Goal: Information Seeking & Learning: Learn about a topic

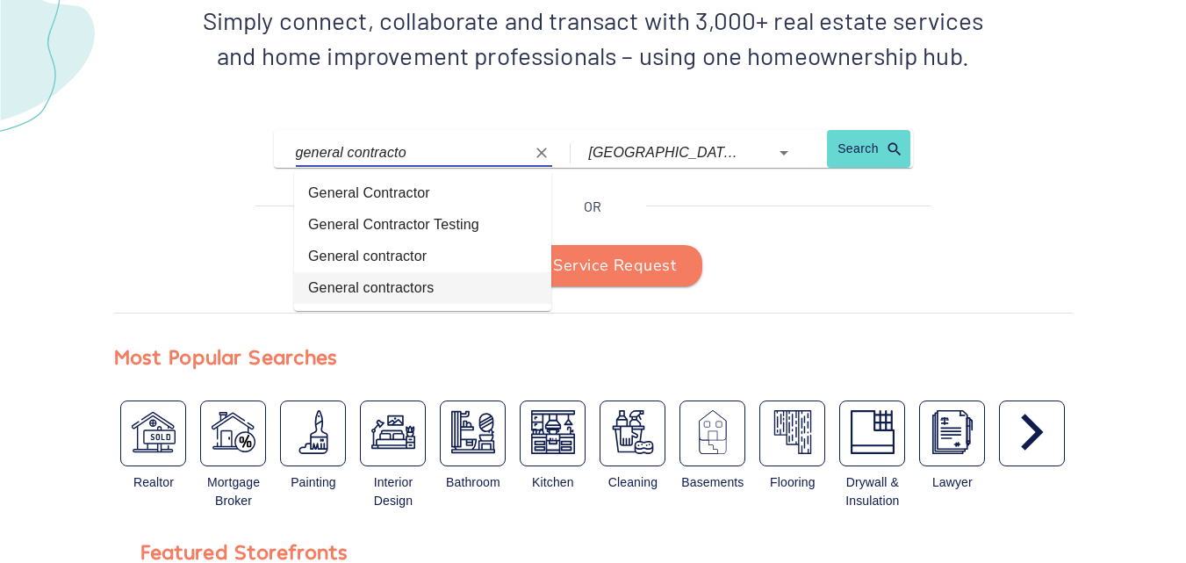
type input "General contractors"
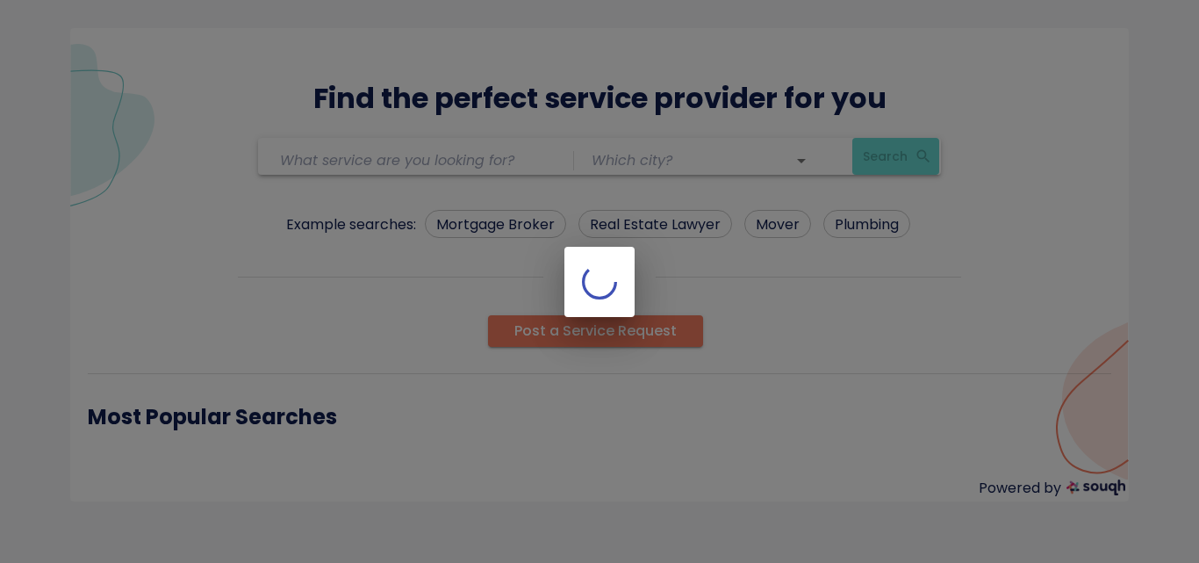
click at [309, 320] on div at bounding box center [599, 281] width 1199 height 563
type input "General contractors"
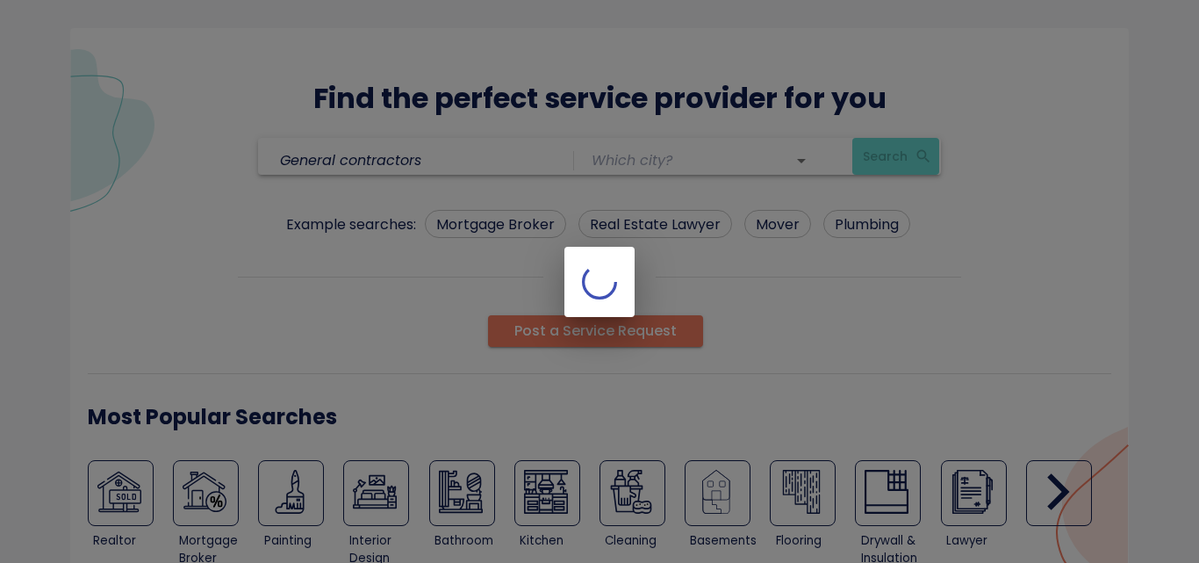
click at [692, 324] on div at bounding box center [599, 281] width 1199 height 563
type input "[GEOGRAPHIC_DATA] ([GEOGRAPHIC_DATA])"
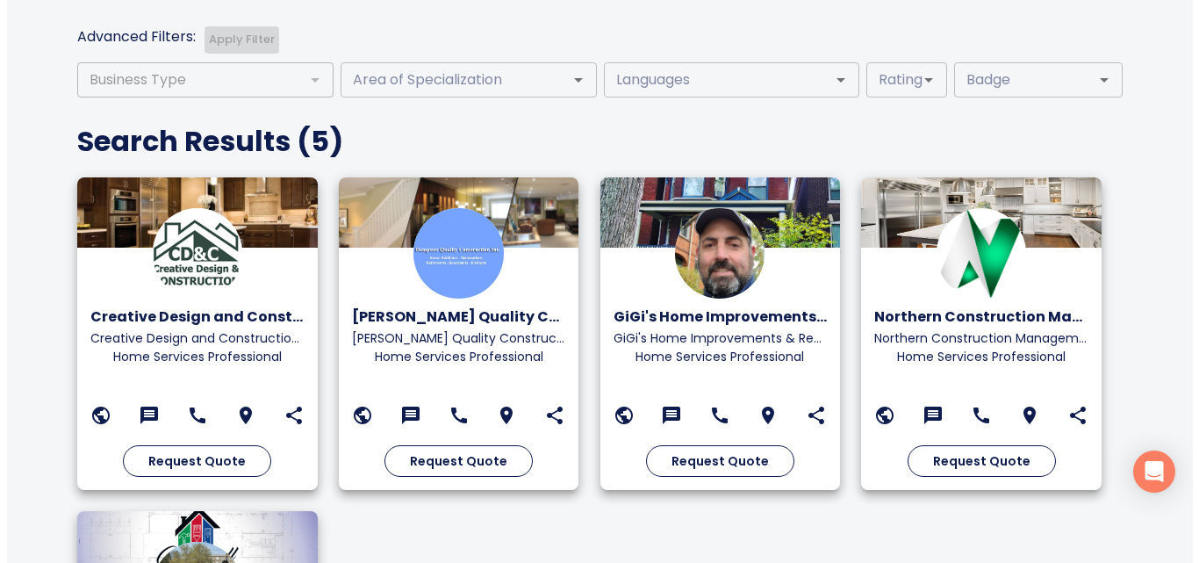
scroll to position [614, 0]
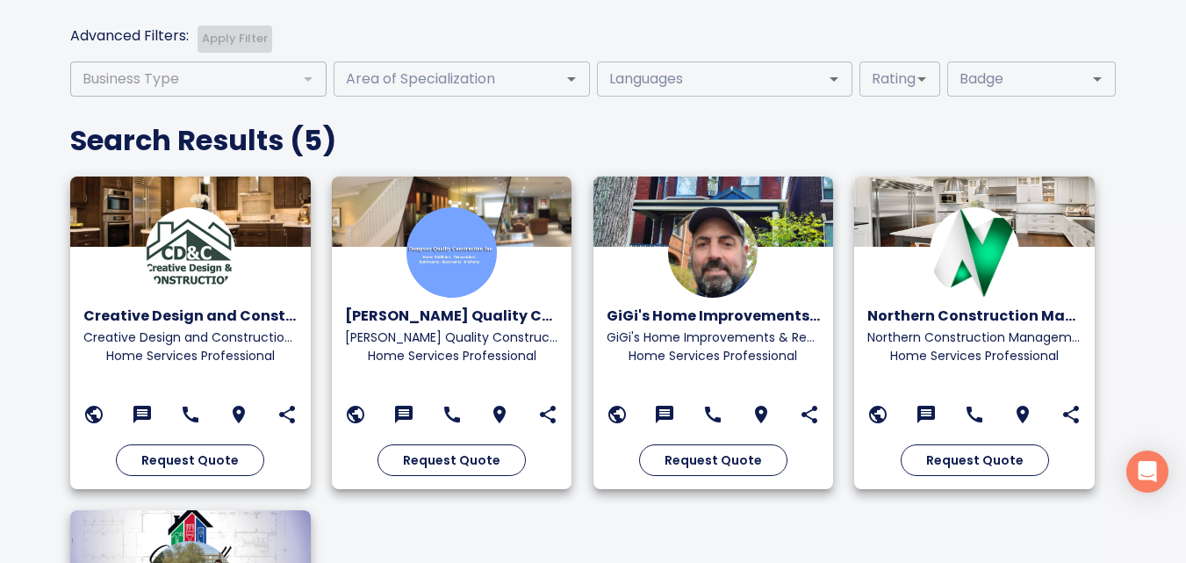
click at [661, 412] on icon at bounding box center [664, 414] width 21 height 21
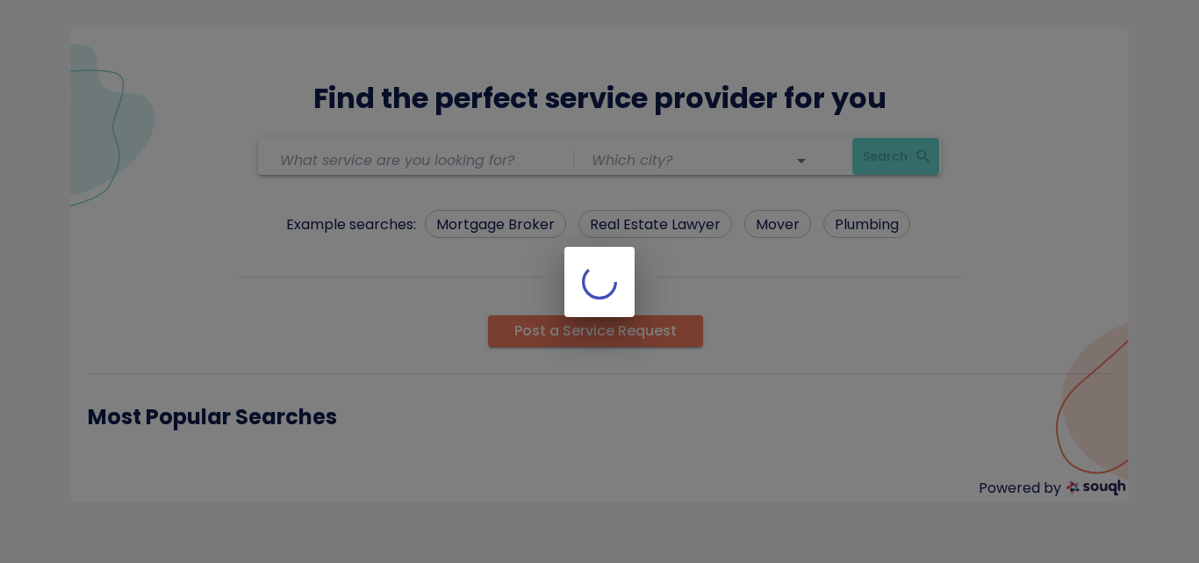
type input "General contractors"
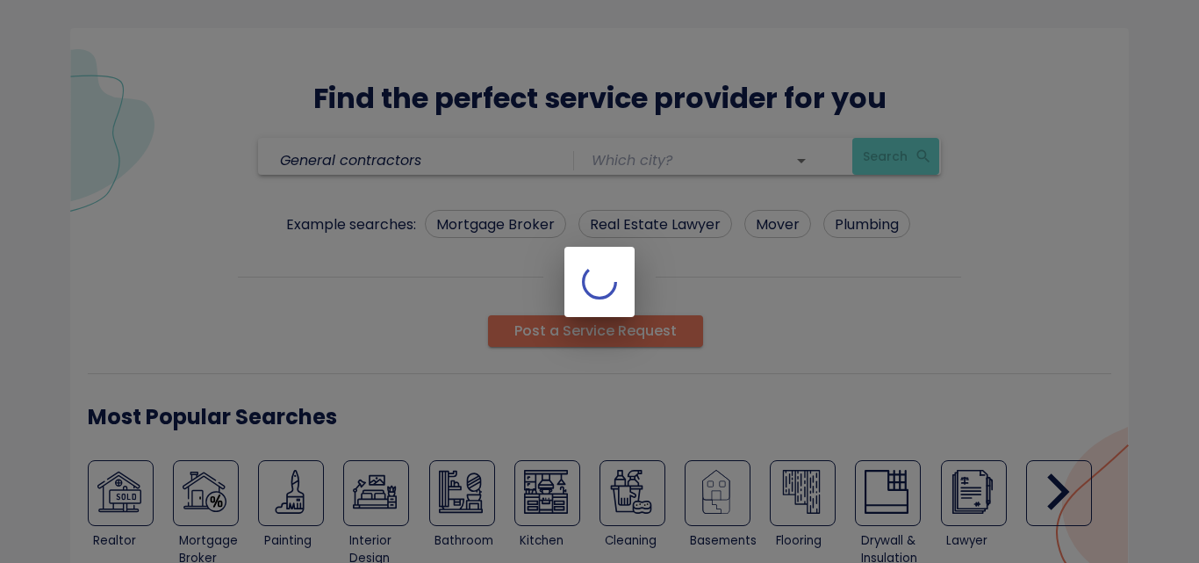
type input "[GEOGRAPHIC_DATA] ([GEOGRAPHIC_DATA])"
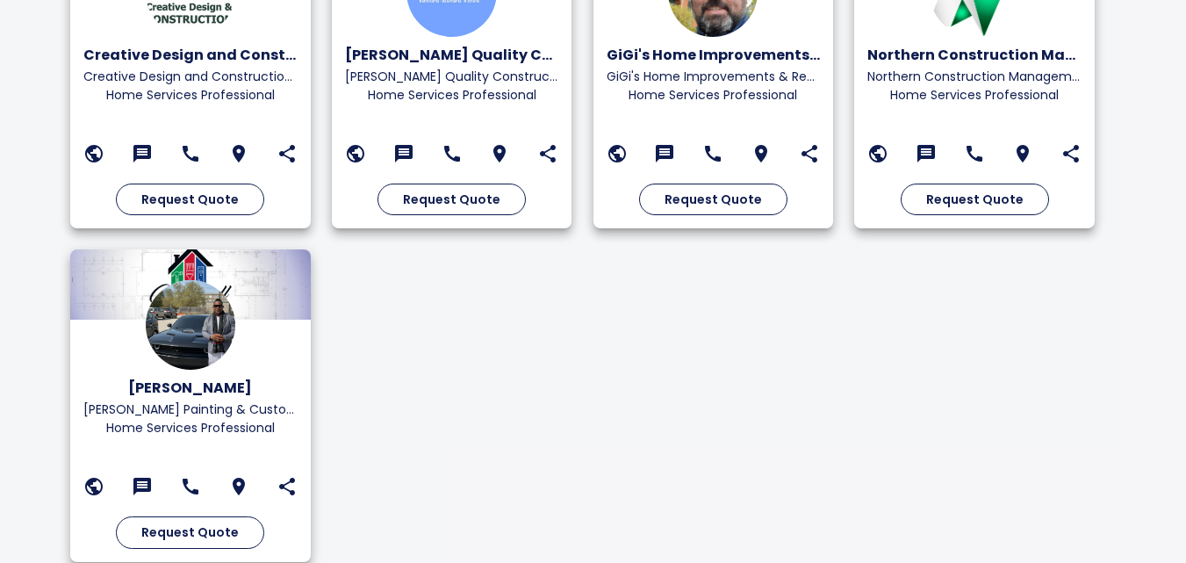
scroll to position [885, 0]
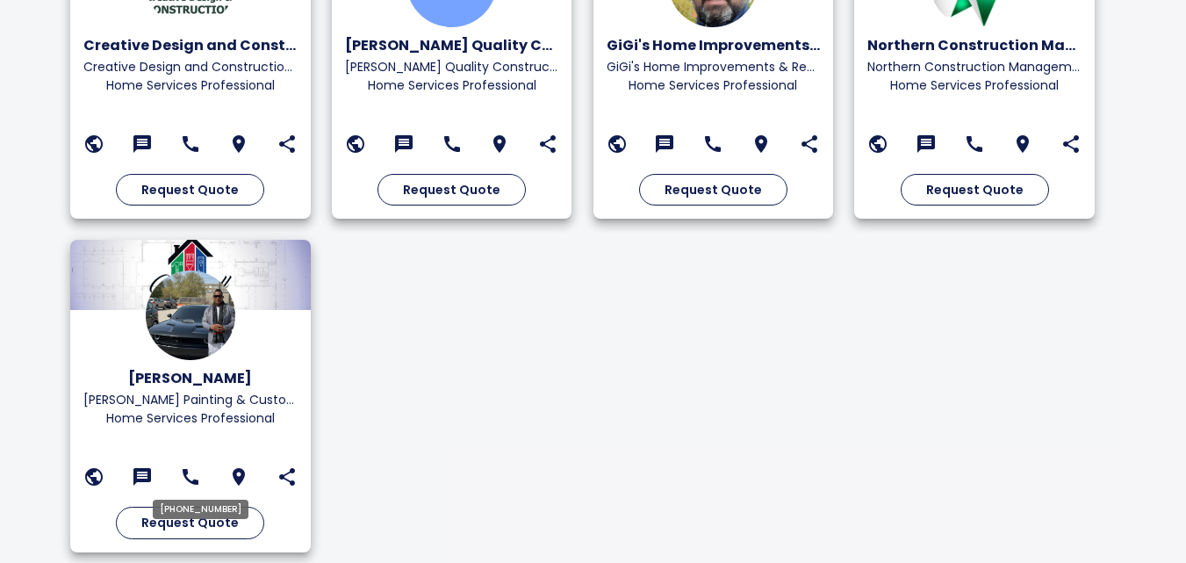
click at [184, 474] on icon at bounding box center [191, 477] width 16 height 16
click at [196, 144] on icon at bounding box center [190, 143] width 21 height 21
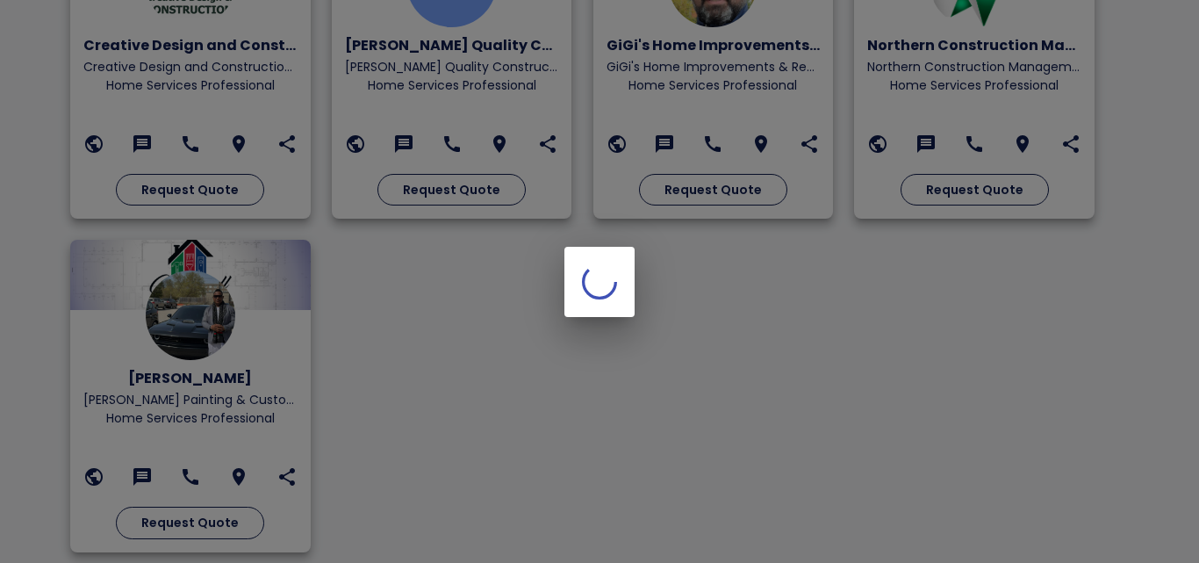
scroll to position [791, 0]
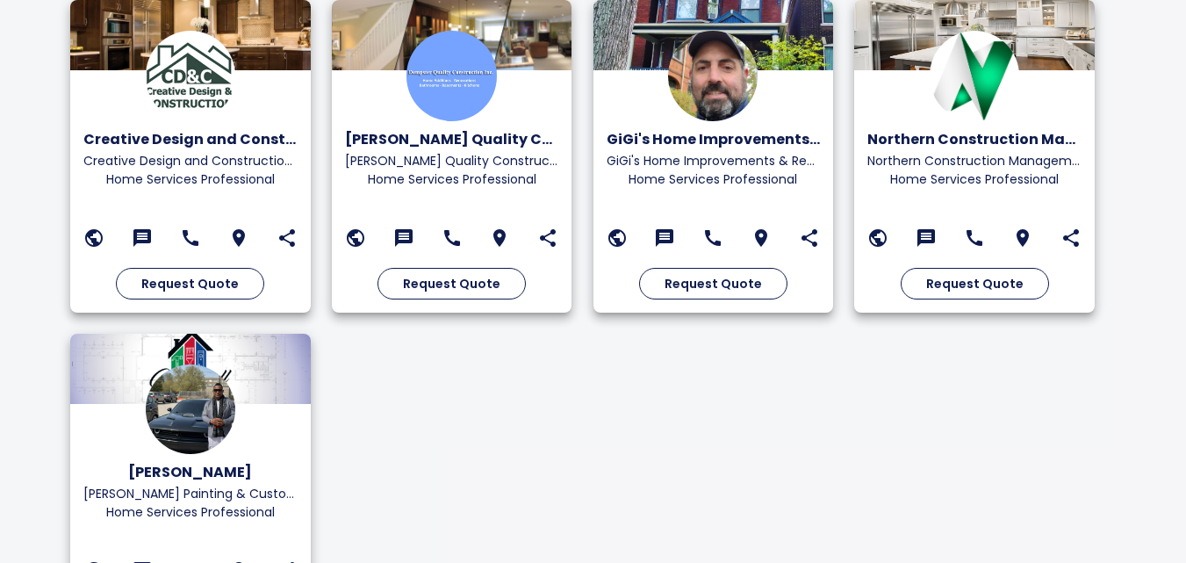
click at [406, 232] on icon at bounding box center [404, 238] width 18 height 18
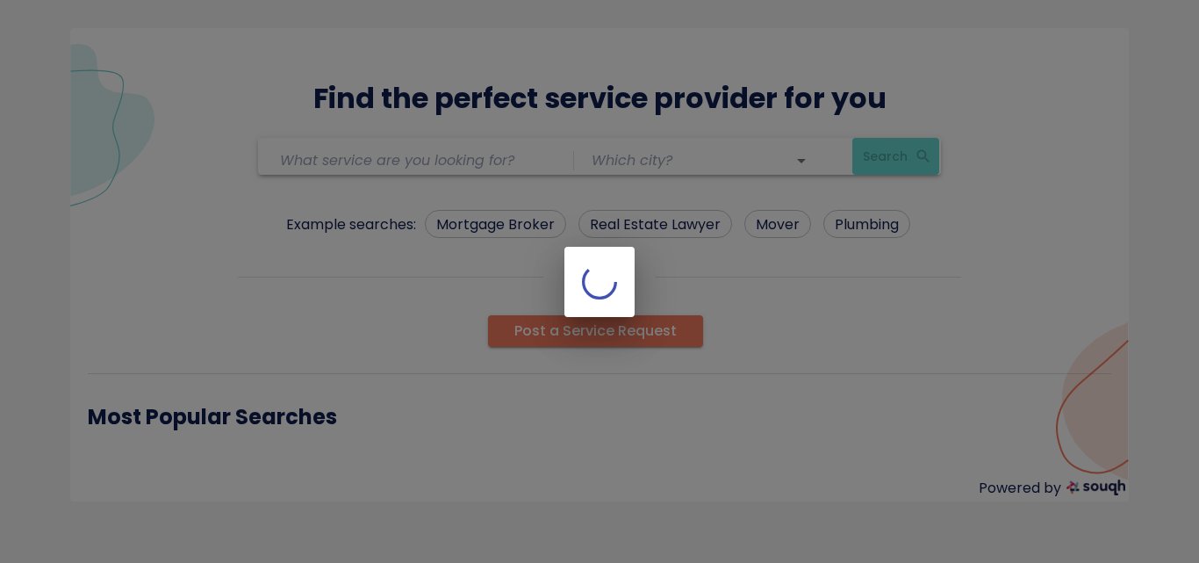
type input "General contractors"
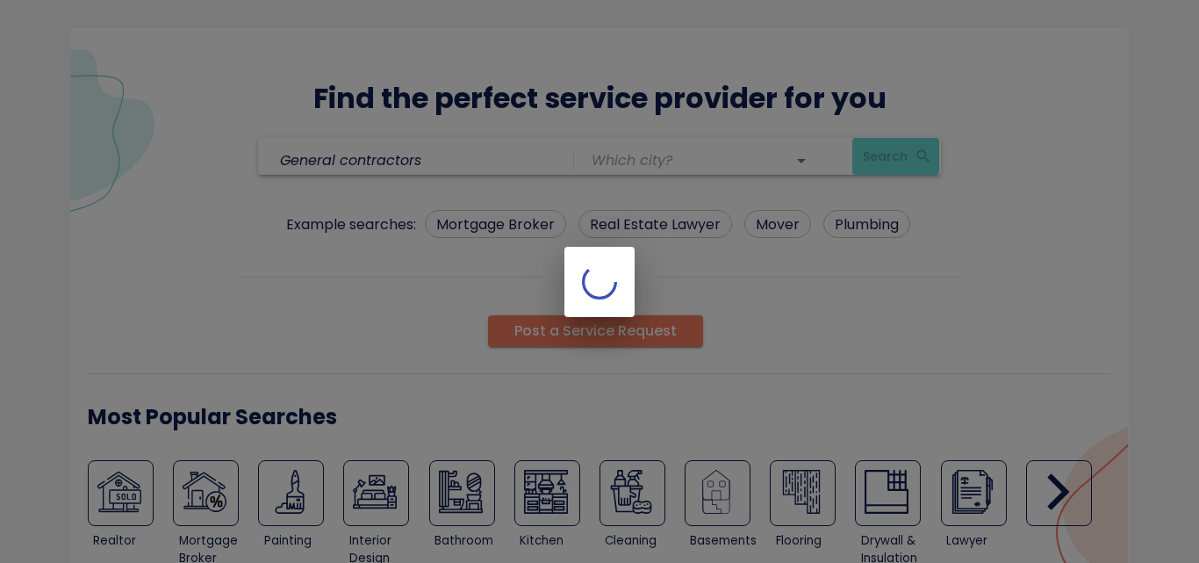
type input "[GEOGRAPHIC_DATA] ([GEOGRAPHIC_DATA])"
click at [1129, 288] on div at bounding box center [599, 281] width 1199 height 563
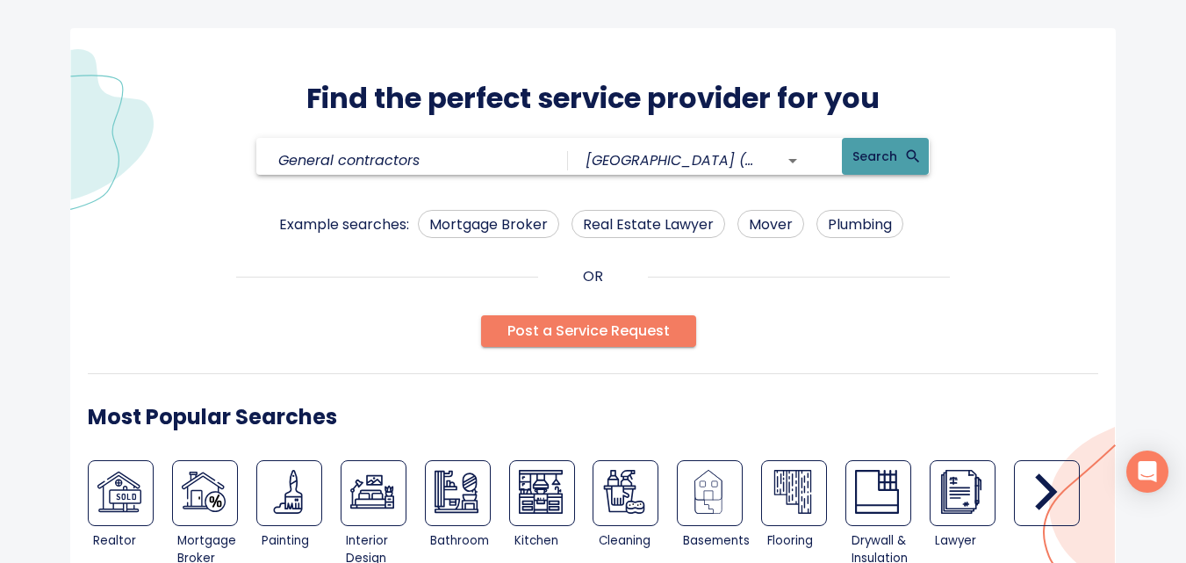
click at [871, 169] on button "Search" at bounding box center [885, 157] width 87 height 38
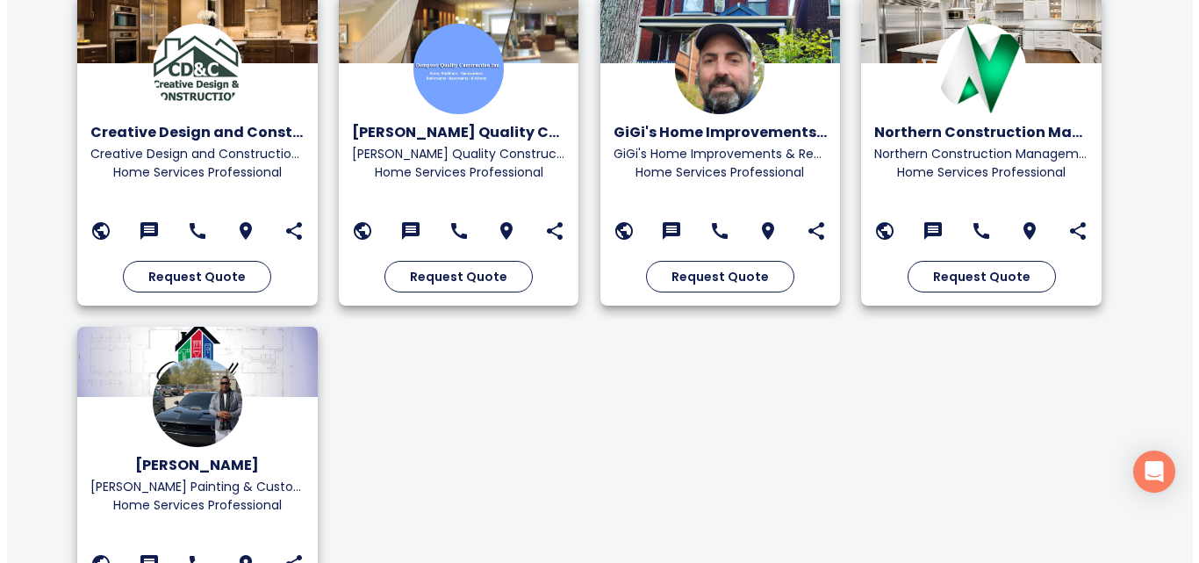
scroll to position [797, 0]
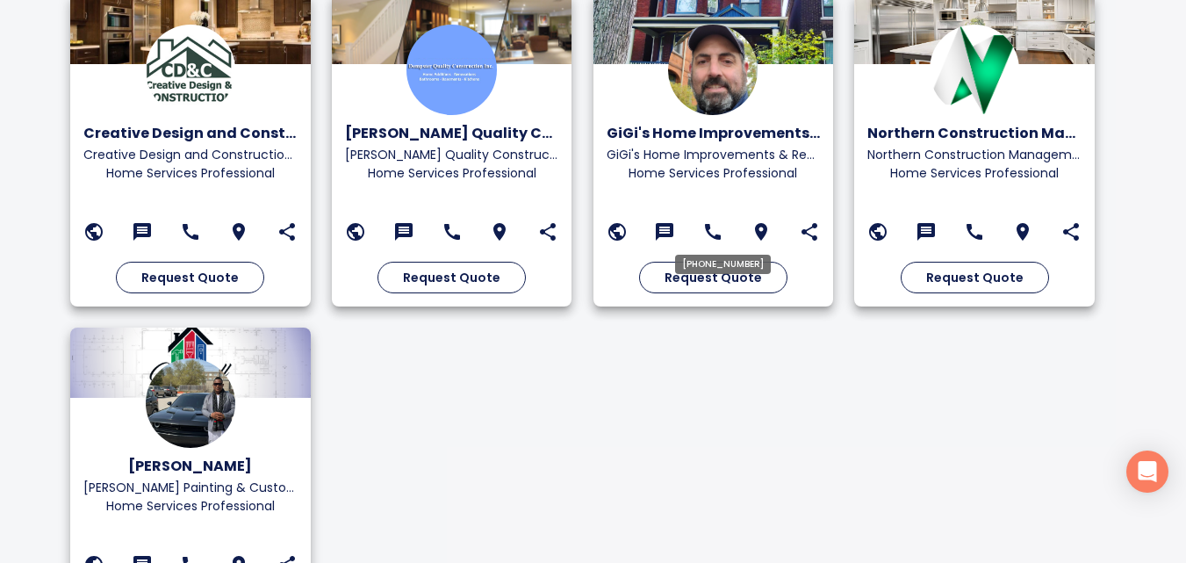
click at [721, 236] on icon at bounding box center [713, 232] width 16 height 16
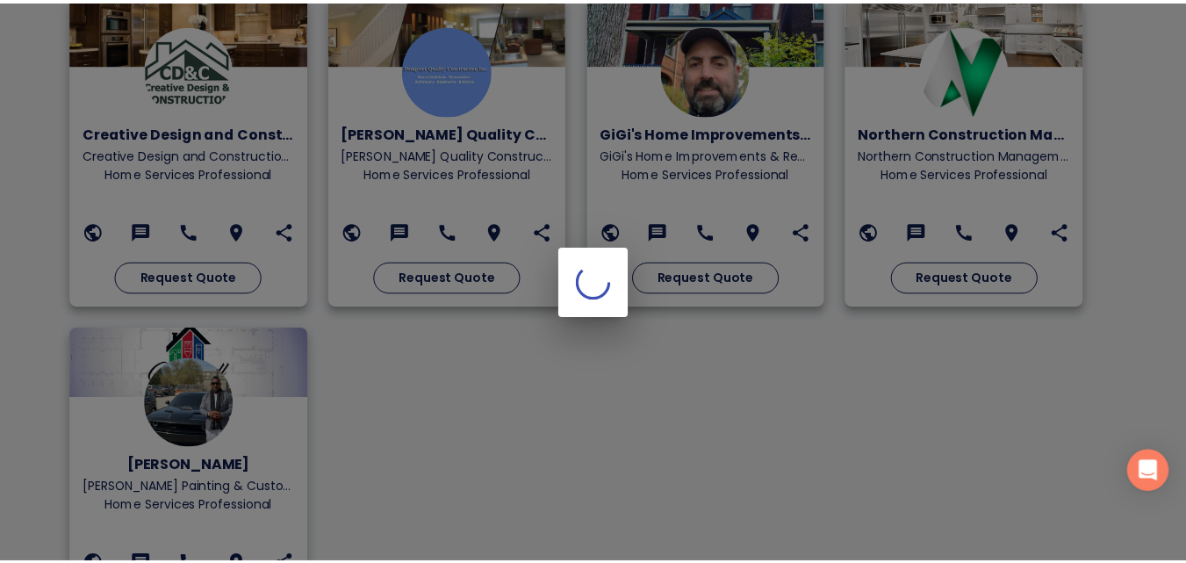
scroll to position [791, 0]
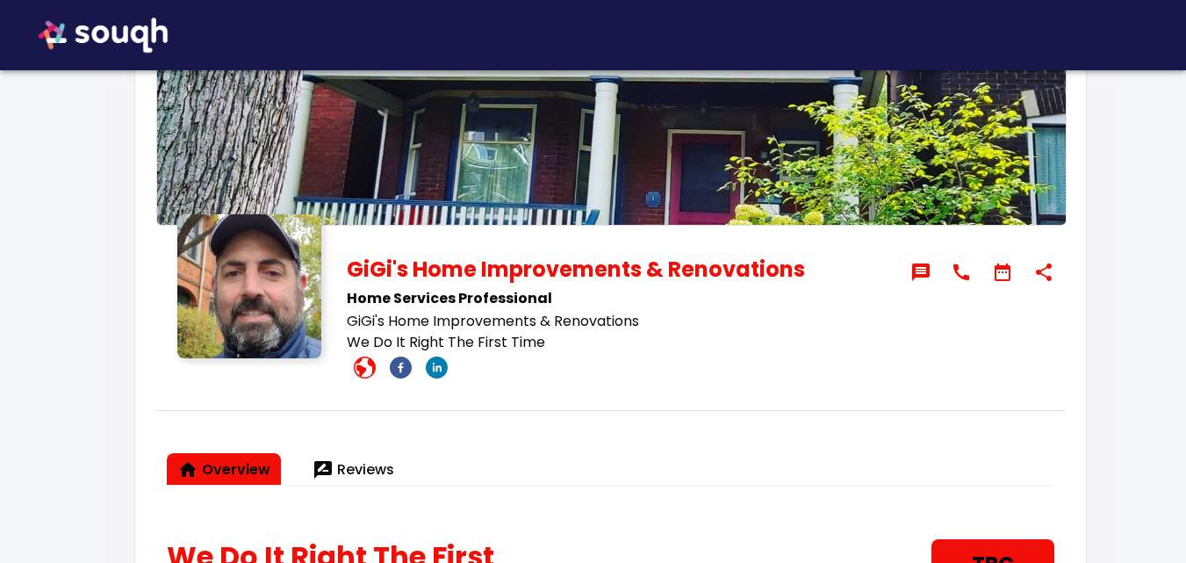
scroll to position [88, 0]
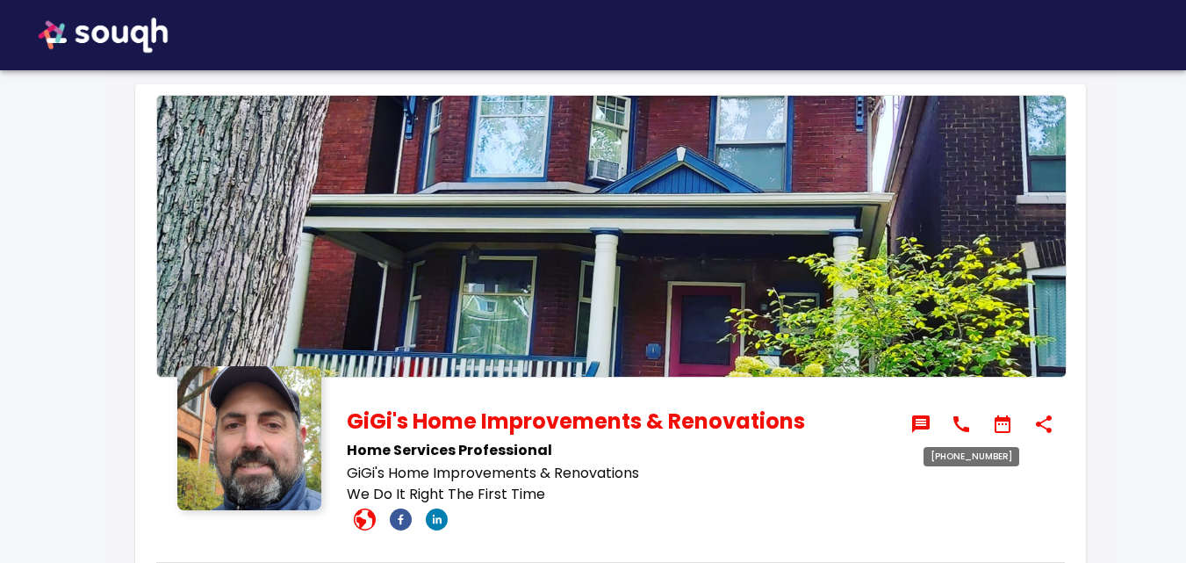
click at [962, 425] on icon at bounding box center [960, 423] width 21 height 21
drag, startPoint x: 960, startPoint y: 427, endPoint x: 963, endPoint y: 448, distance: 20.4
click at [963, 448] on div at bounding box center [981, 462] width 148 height 157
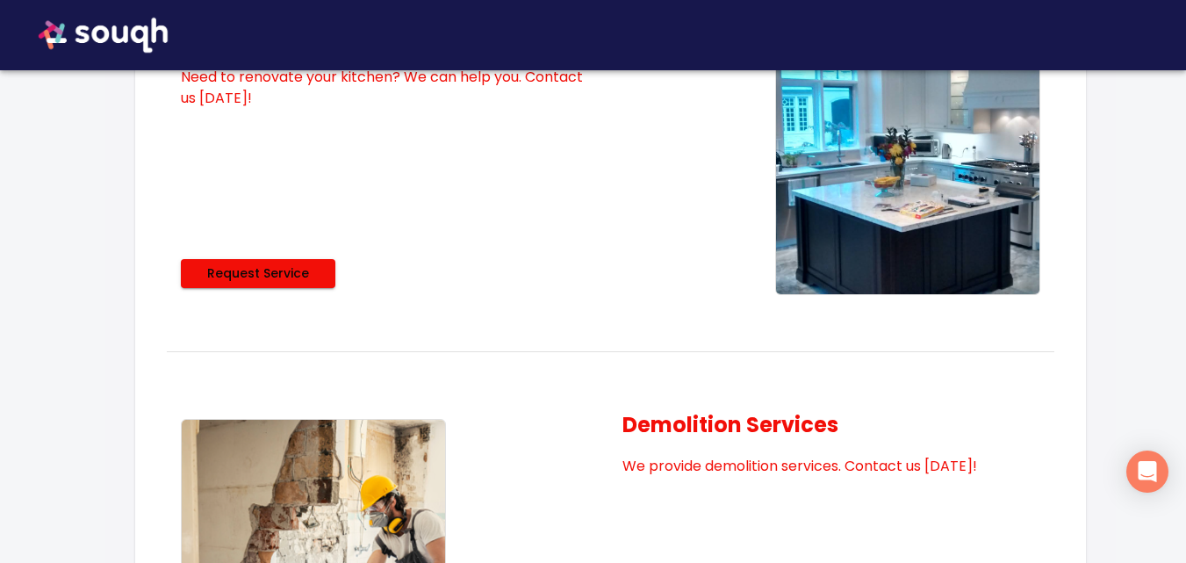
scroll to position [2106, 0]
